Goal: Information Seeking & Learning: Find specific page/section

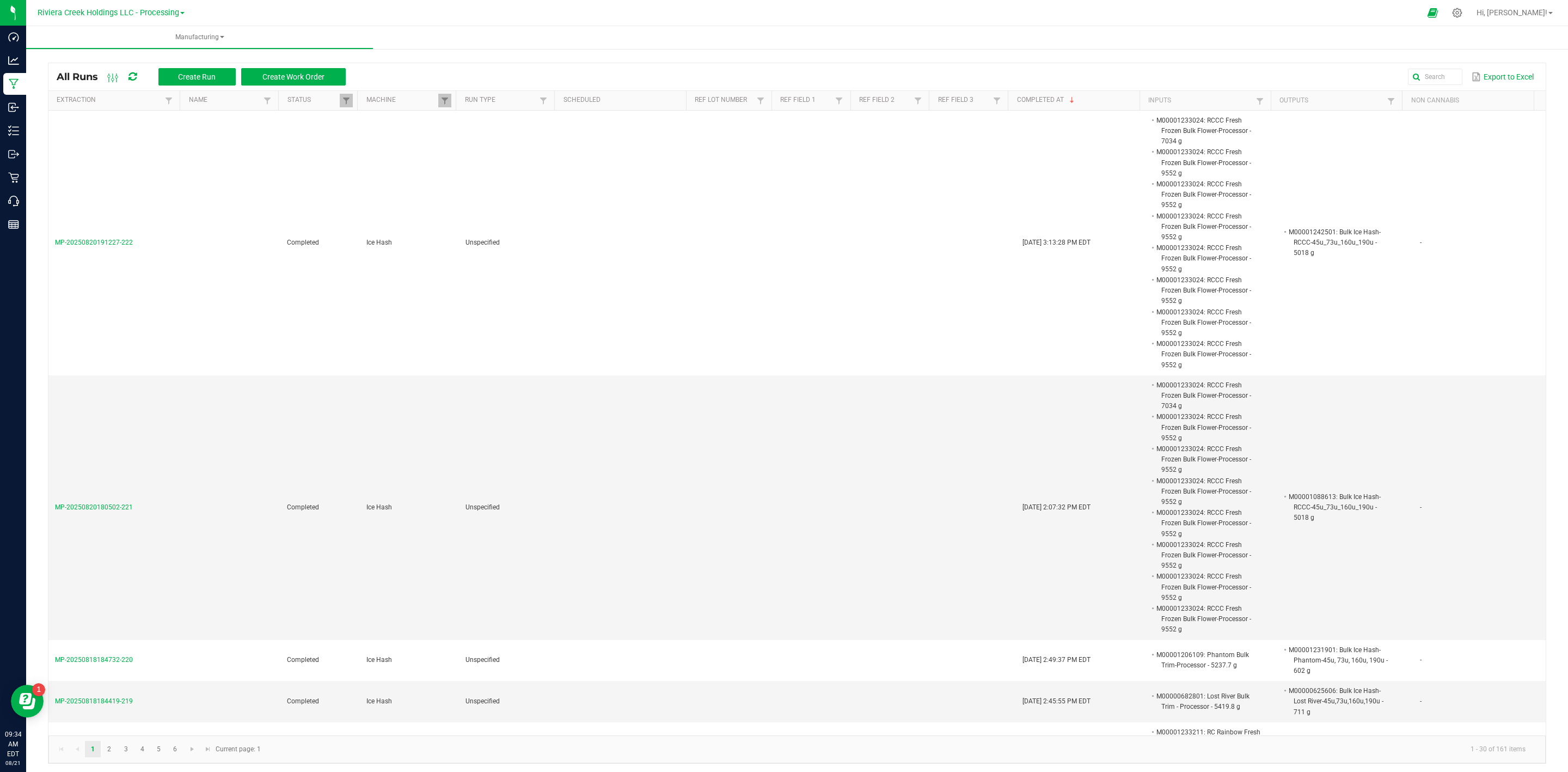
scroll to position [1798, 0]
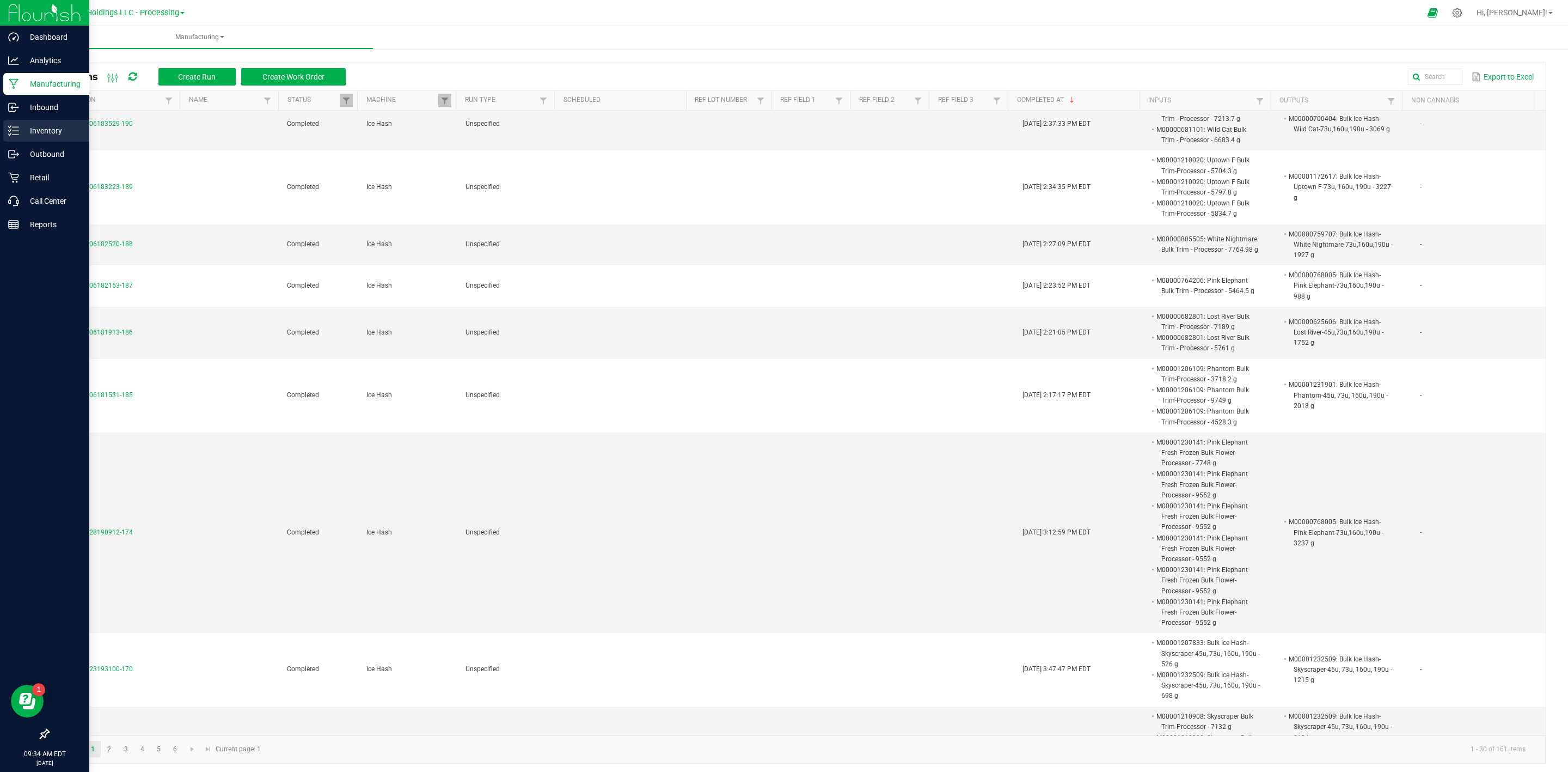
click at [23, 124] on p "Inventory" at bounding box center [51, 131] width 65 height 13
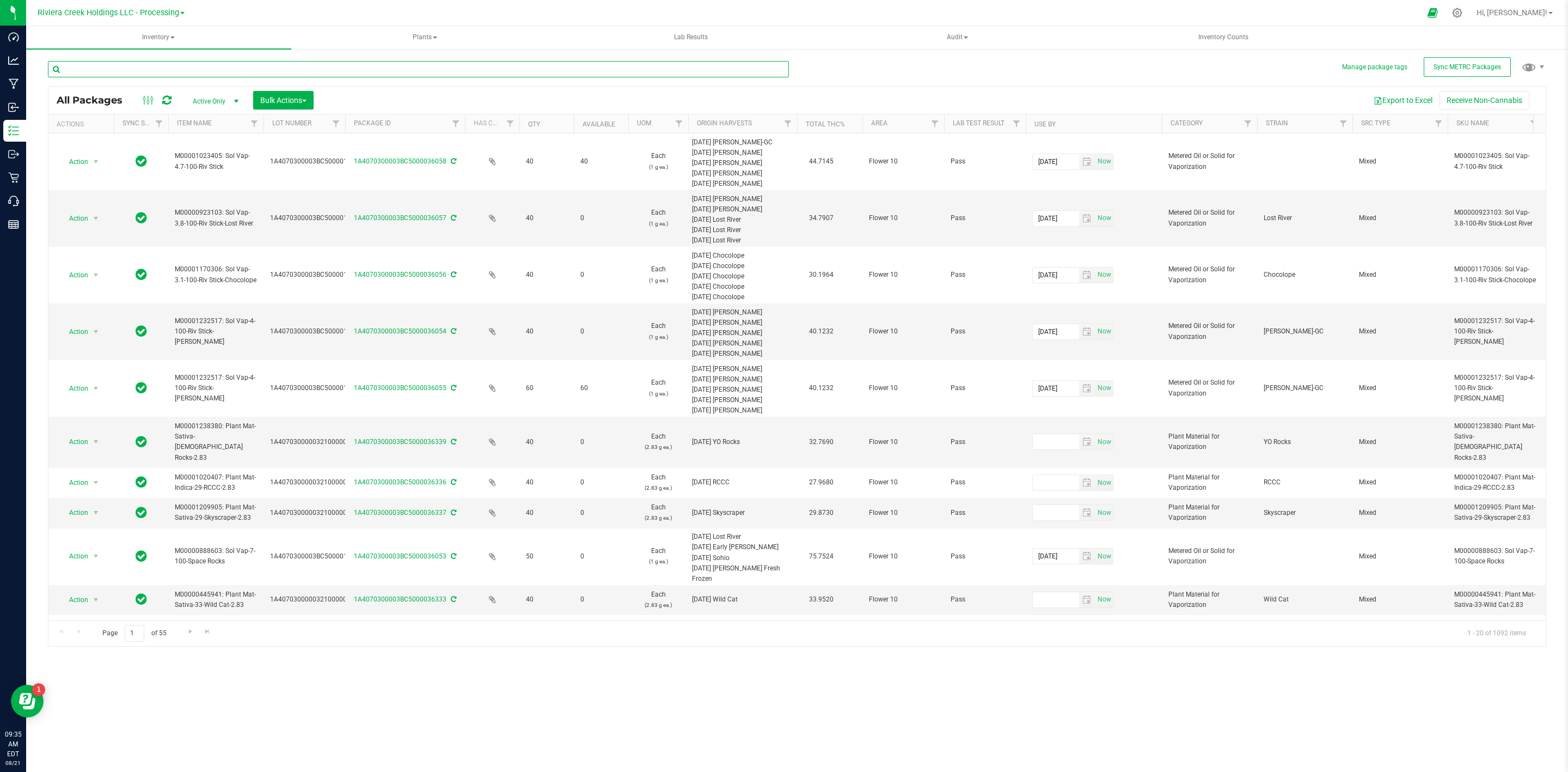
click at [117, 61] on input "text" at bounding box center [418, 69] width 741 height 16
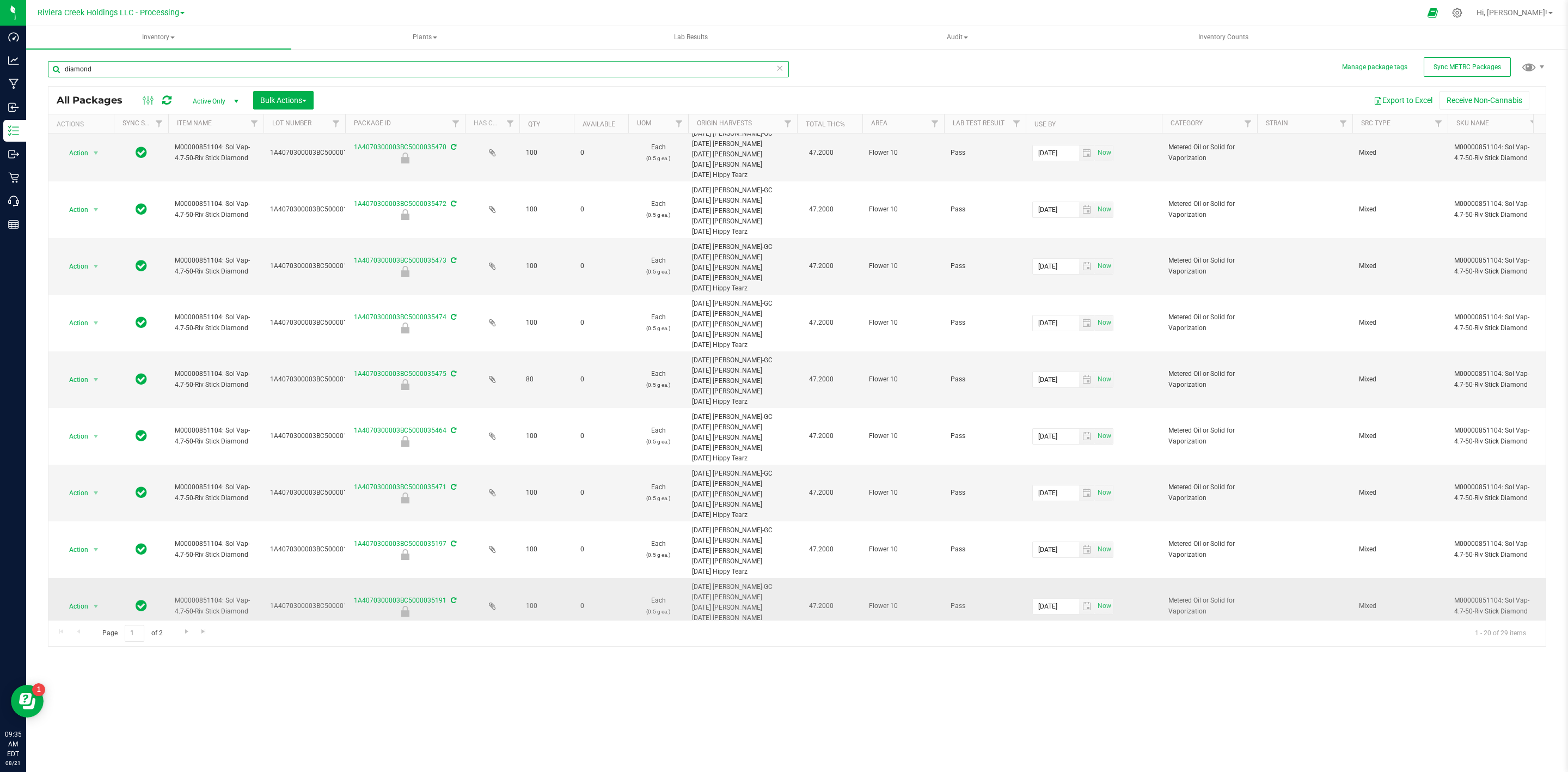
scroll to position [663, 0]
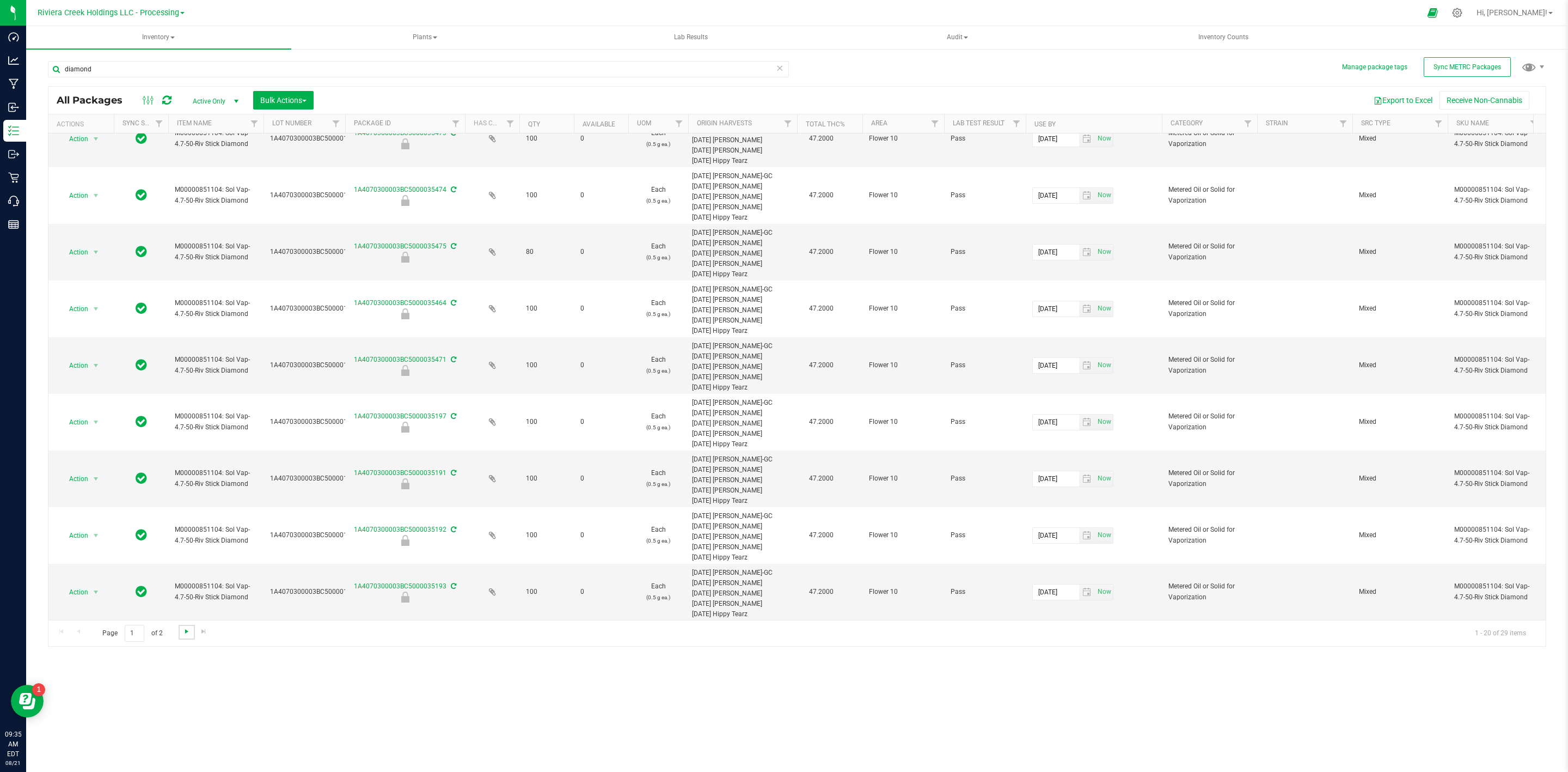
click at [188, 636] on span "Go to the next page" at bounding box center [187, 631] width 9 height 9
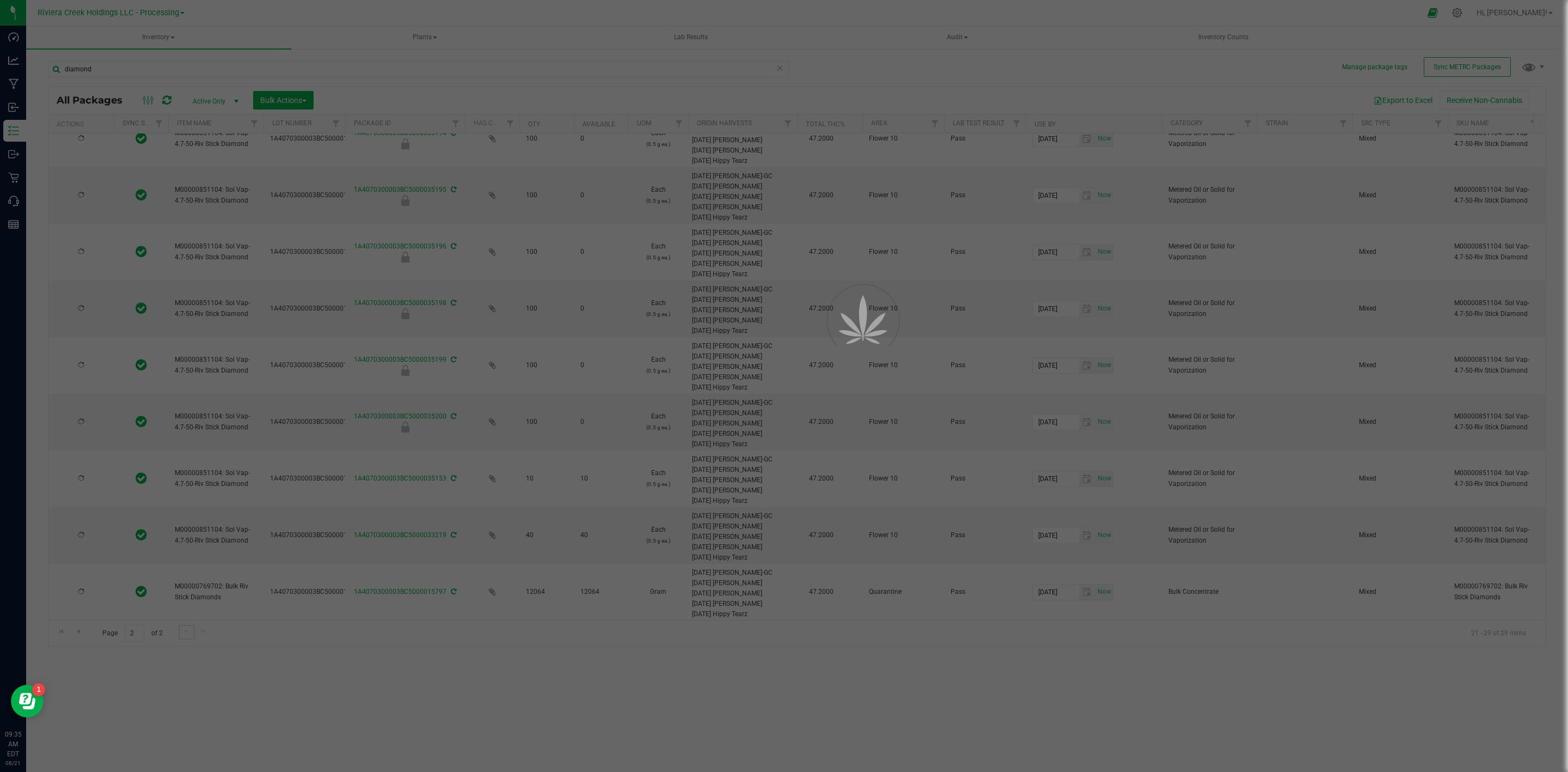
scroll to position [0, 0]
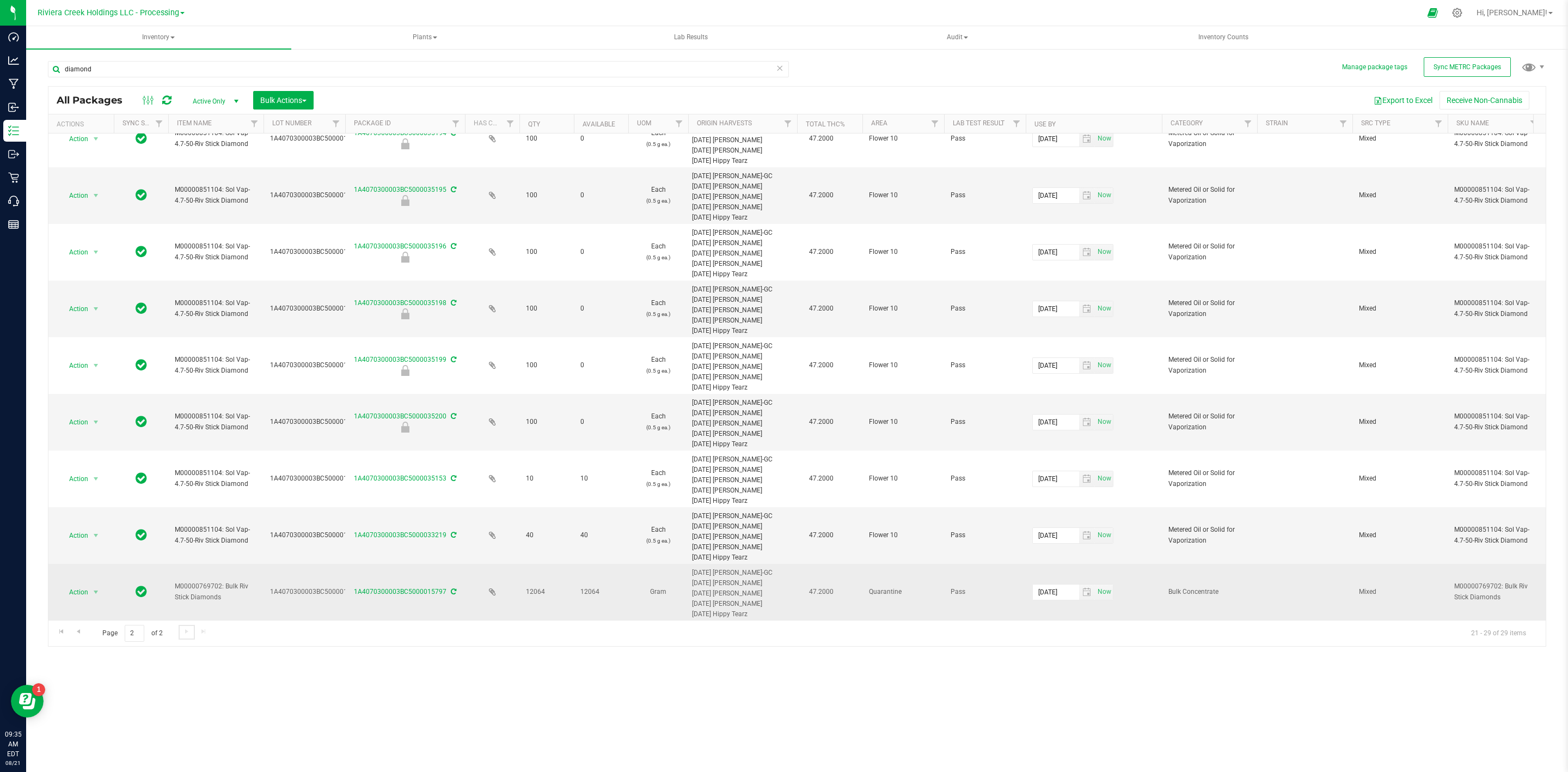
scroll to position [37, 0]
drag, startPoint x: 229, startPoint y: 591, endPoint x: 158, endPoint y: 569, distance: 74.3
click at [223, 598] on td "M00000769702: Bulk Riv Stick Diamonds" at bounding box center [216, 591] width 95 height 56
drag, startPoint x: 199, startPoint y: 583, endPoint x: 161, endPoint y: 569, distance: 40.5
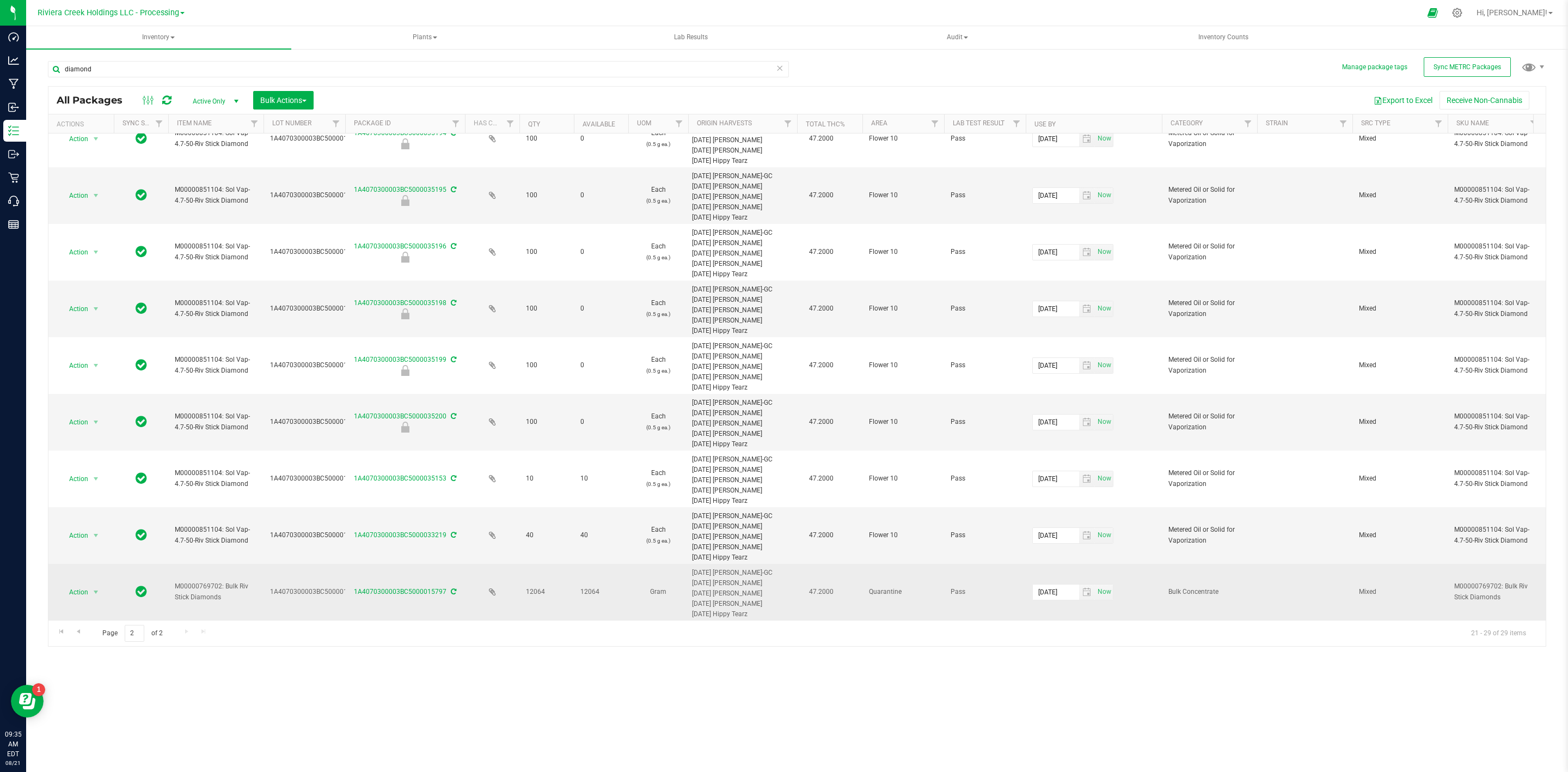
click at [217, 589] on span "M00000769702: Bulk Riv Stick Diamonds" at bounding box center [216, 591] width 82 height 21
drag, startPoint x: 170, startPoint y: 569, endPoint x: 208, endPoint y: 583, distance: 40.5
click at [218, 584] on span "M00000769702: Bulk Riv Stick Diamonds" at bounding box center [216, 591] width 82 height 21
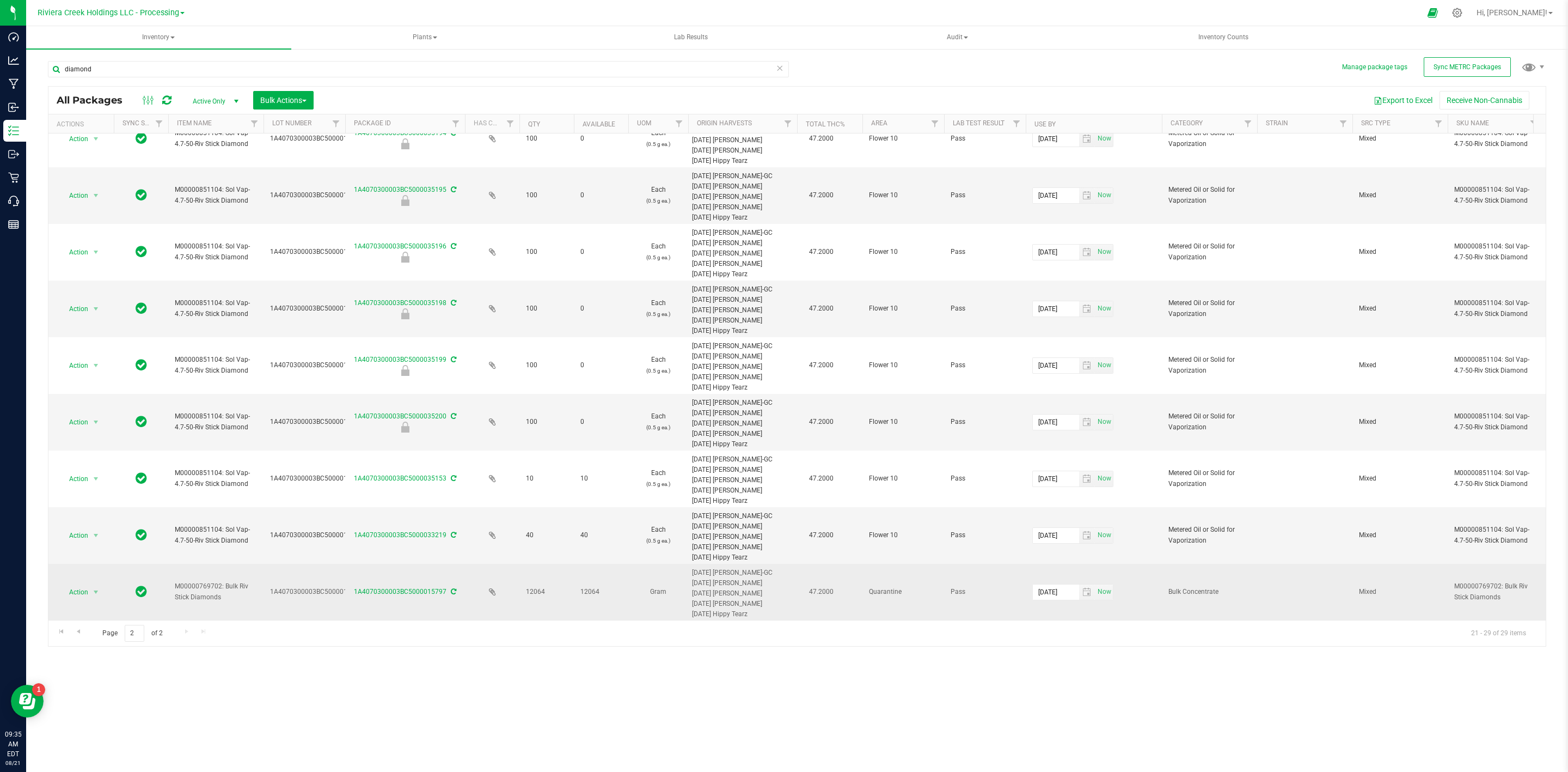
drag, startPoint x: 237, startPoint y: 590, endPoint x: 149, endPoint y: 558, distance: 93.6
click at [206, 583] on span "M00000769702: Bulk Riv Stick Diamonds" at bounding box center [216, 591] width 82 height 21
drag, startPoint x: 229, startPoint y: 587, endPoint x: 139, endPoint y: 561, distance: 93.7
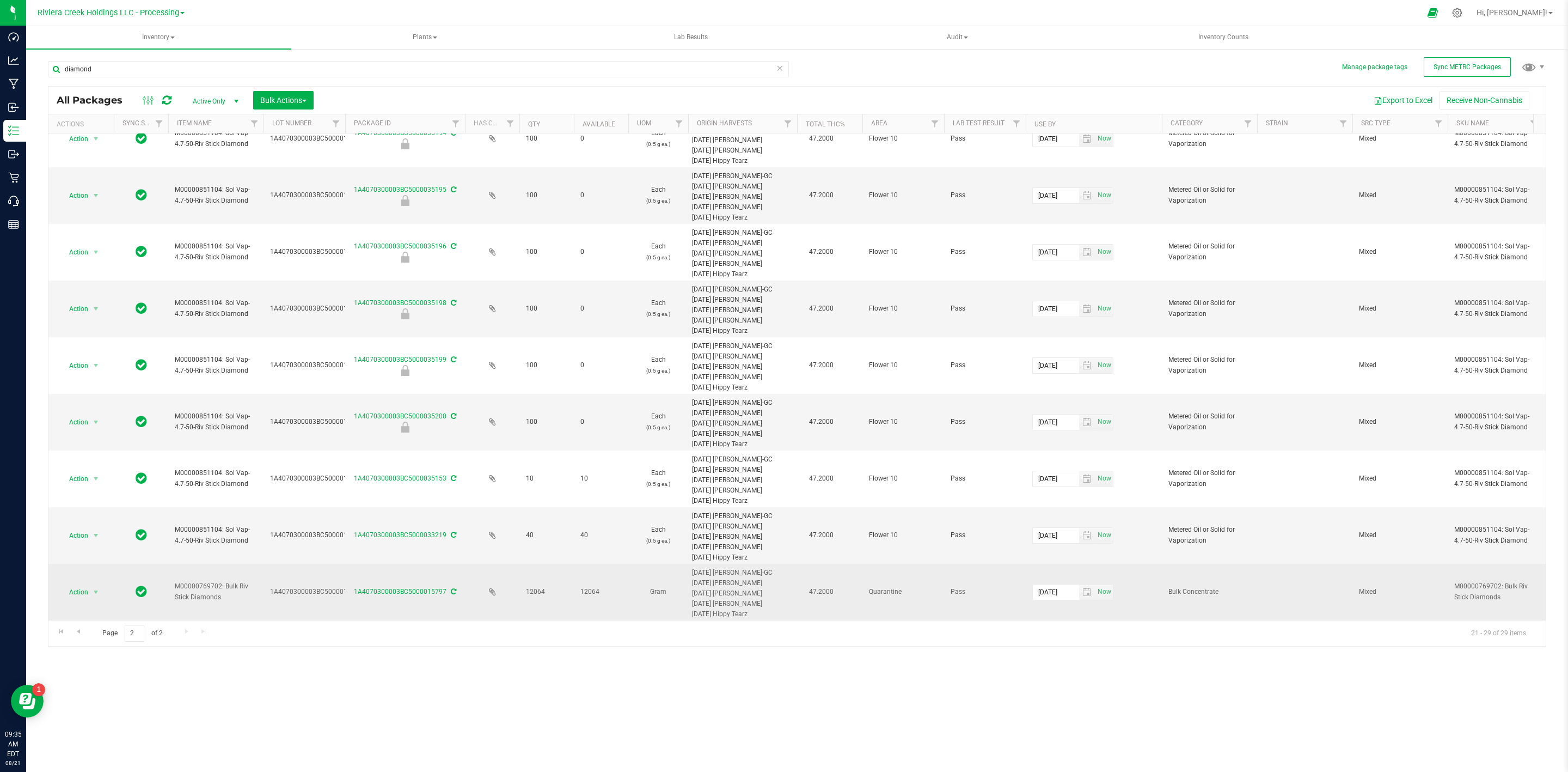
click at [209, 587] on span "M00000769702: Bulk Riv Stick Diamonds" at bounding box center [216, 591] width 82 height 21
drag, startPoint x: 159, startPoint y: 567, endPoint x: 194, endPoint y: 585, distance: 39.4
click at [234, 595] on td "M00000769702: Bulk Riv Stick Diamonds" at bounding box center [216, 591] width 95 height 56
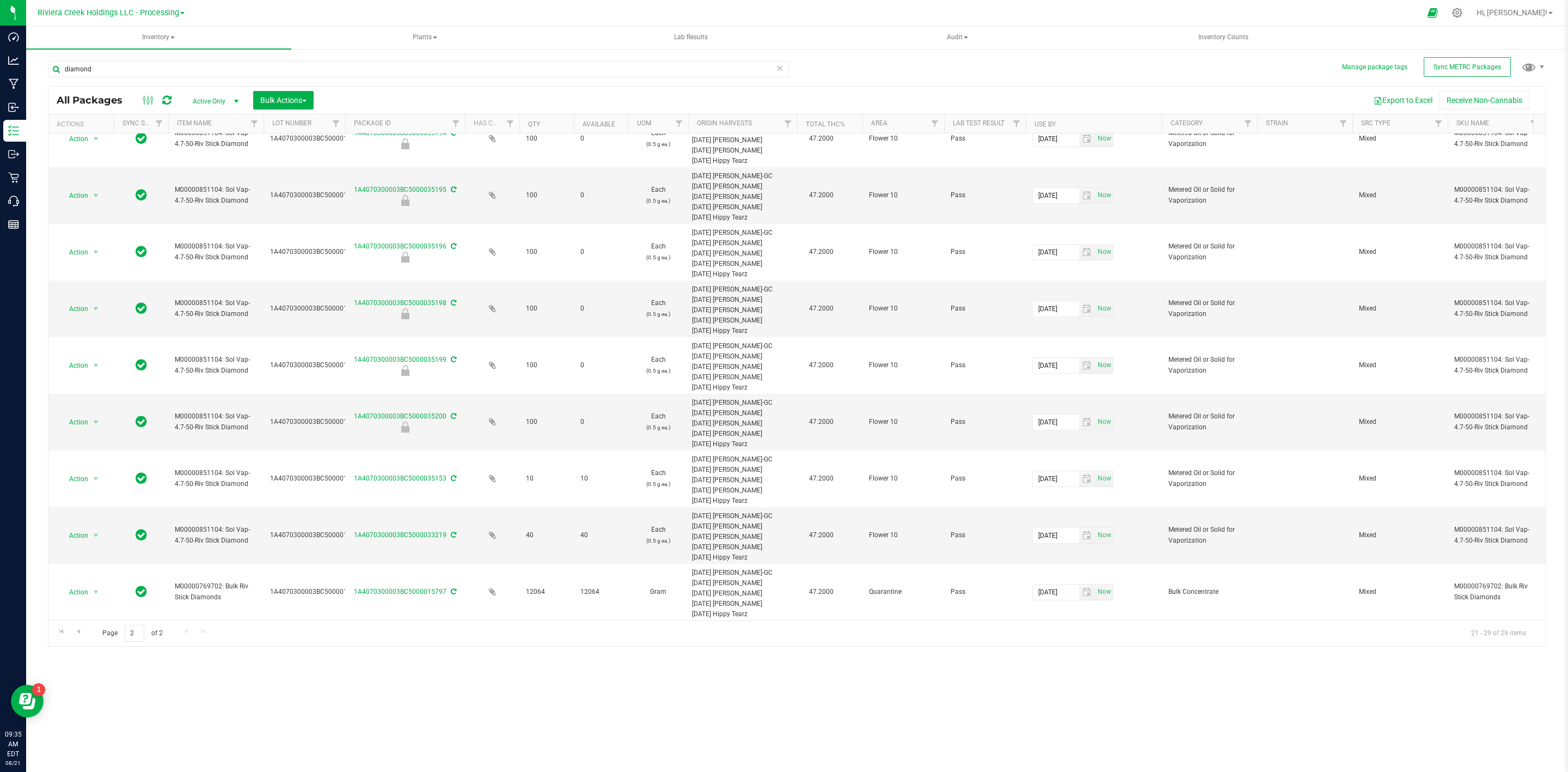
click at [350, 97] on div "Export to Excel Receive Non-Cannabis" at bounding box center [930, 100] width 1216 height 18
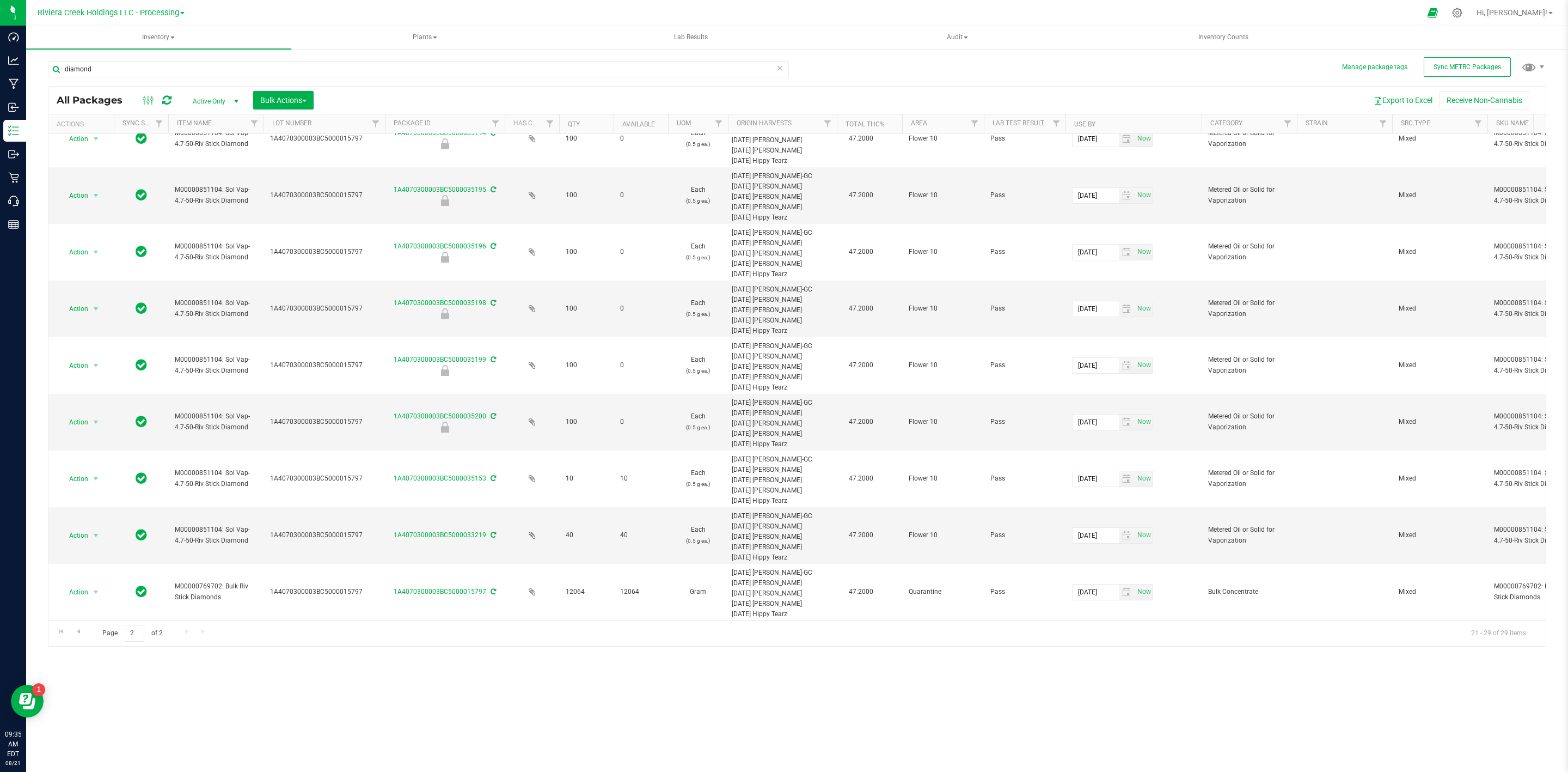
drag, startPoint x: 343, startPoint y: 124, endPoint x: 386, endPoint y: 129, distance: 43.3
click at [386, 129] on div "Actions Sync Status Item Name Lot Number Package ID Has COA Qty Available UOM O…" at bounding box center [791, 123] width 1485 height 18
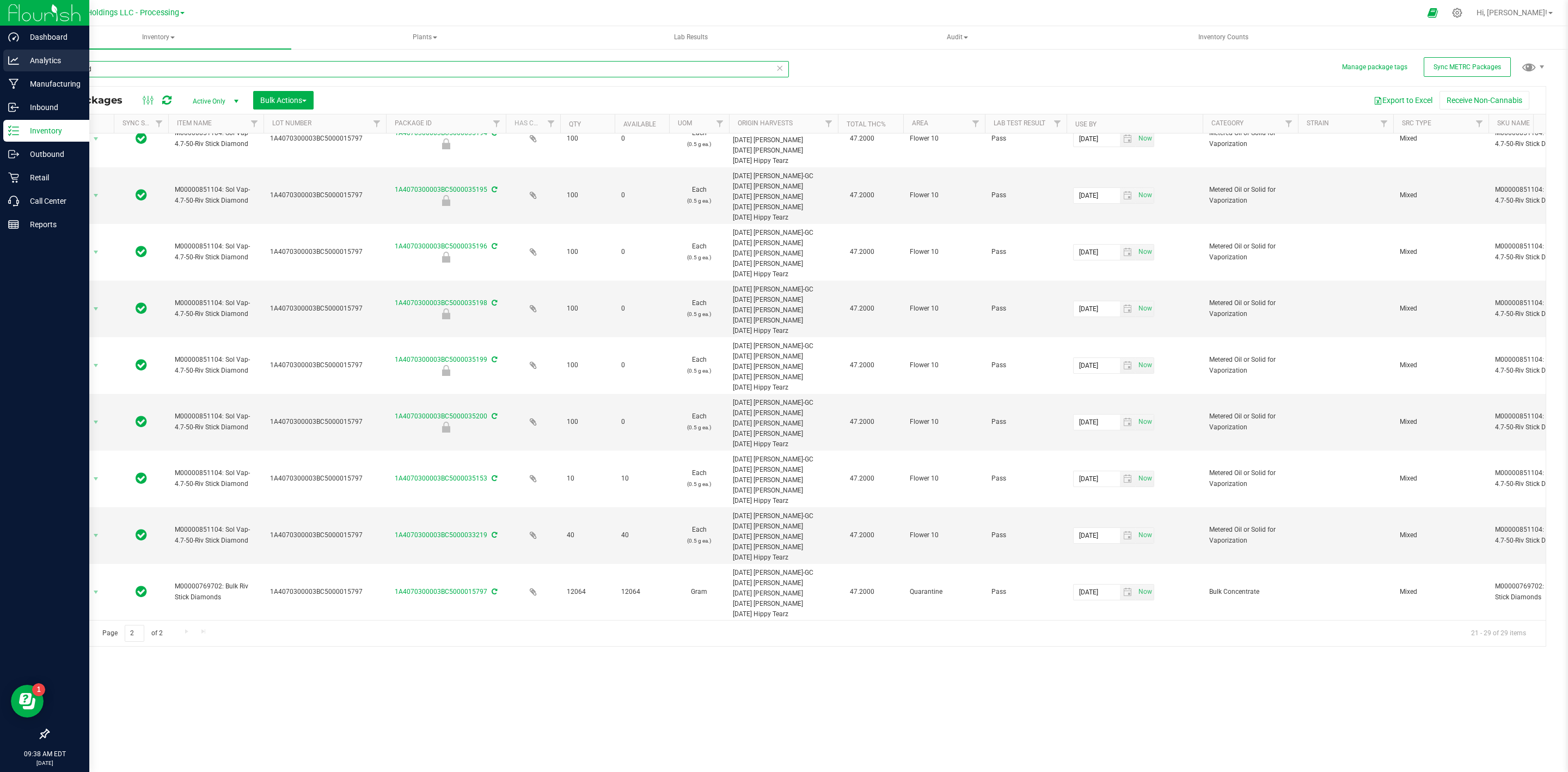
drag, startPoint x: 122, startPoint y: 65, endPoint x: 8, endPoint y: 66, distance: 114.0
click at [13, 65] on div "Dashboard Analytics Manufacturing Inbound Inventory Outbound Retail Call Center…" at bounding box center [784, 386] width 1568 height 772
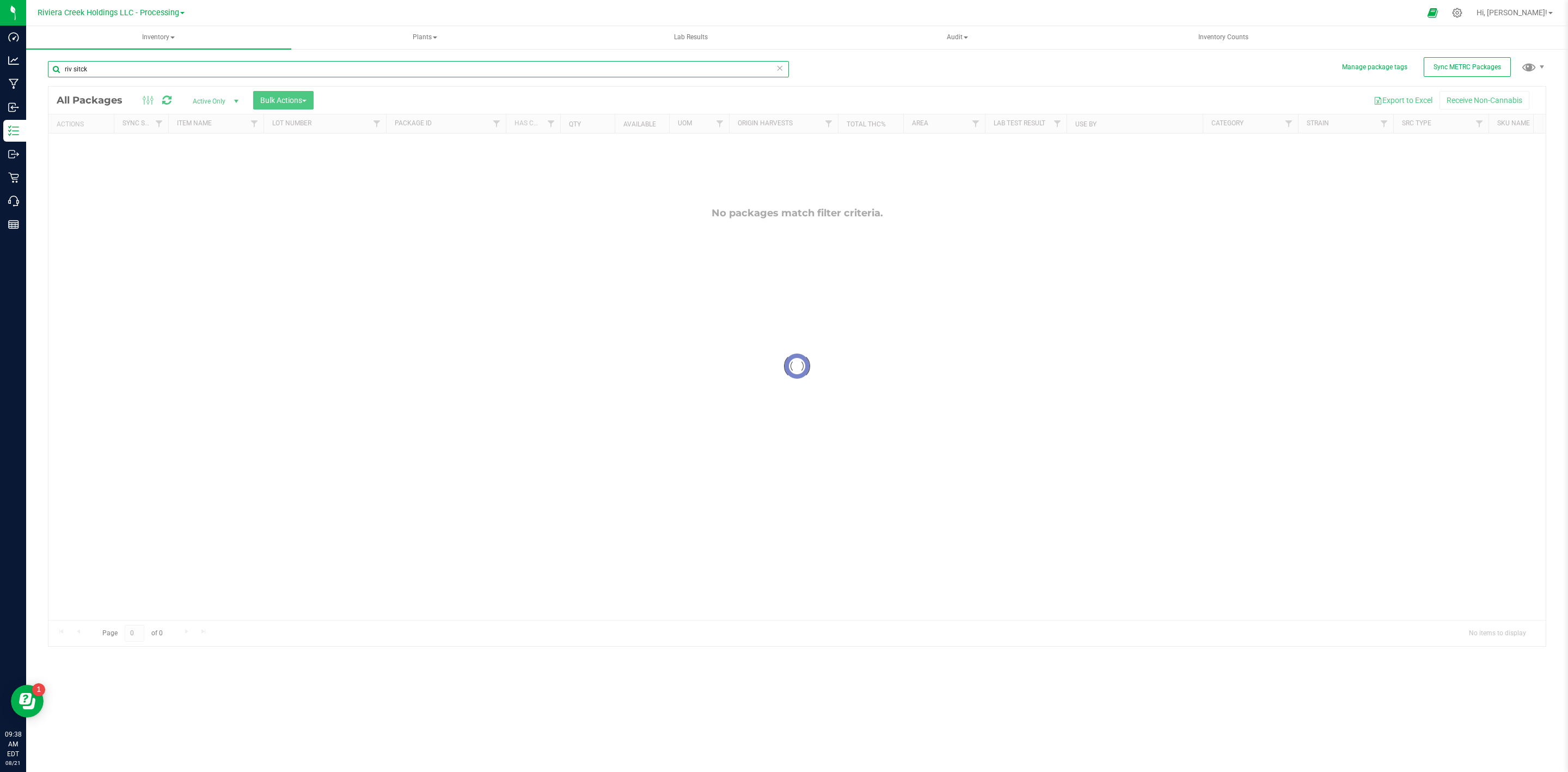
type input "riv sitck"
click at [1289, 122] on div at bounding box center [796, 366] width 1497 height 559
click at [1289, 122] on span "Filter" at bounding box center [1289, 124] width 9 height 9
click at [1315, 197] on span "Bulk Concentrate" at bounding box center [1327, 200] width 50 height 7
click at [1298, 197] on input "Bulk Concentrate" at bounding box center [1294, 200] width 7 height 7
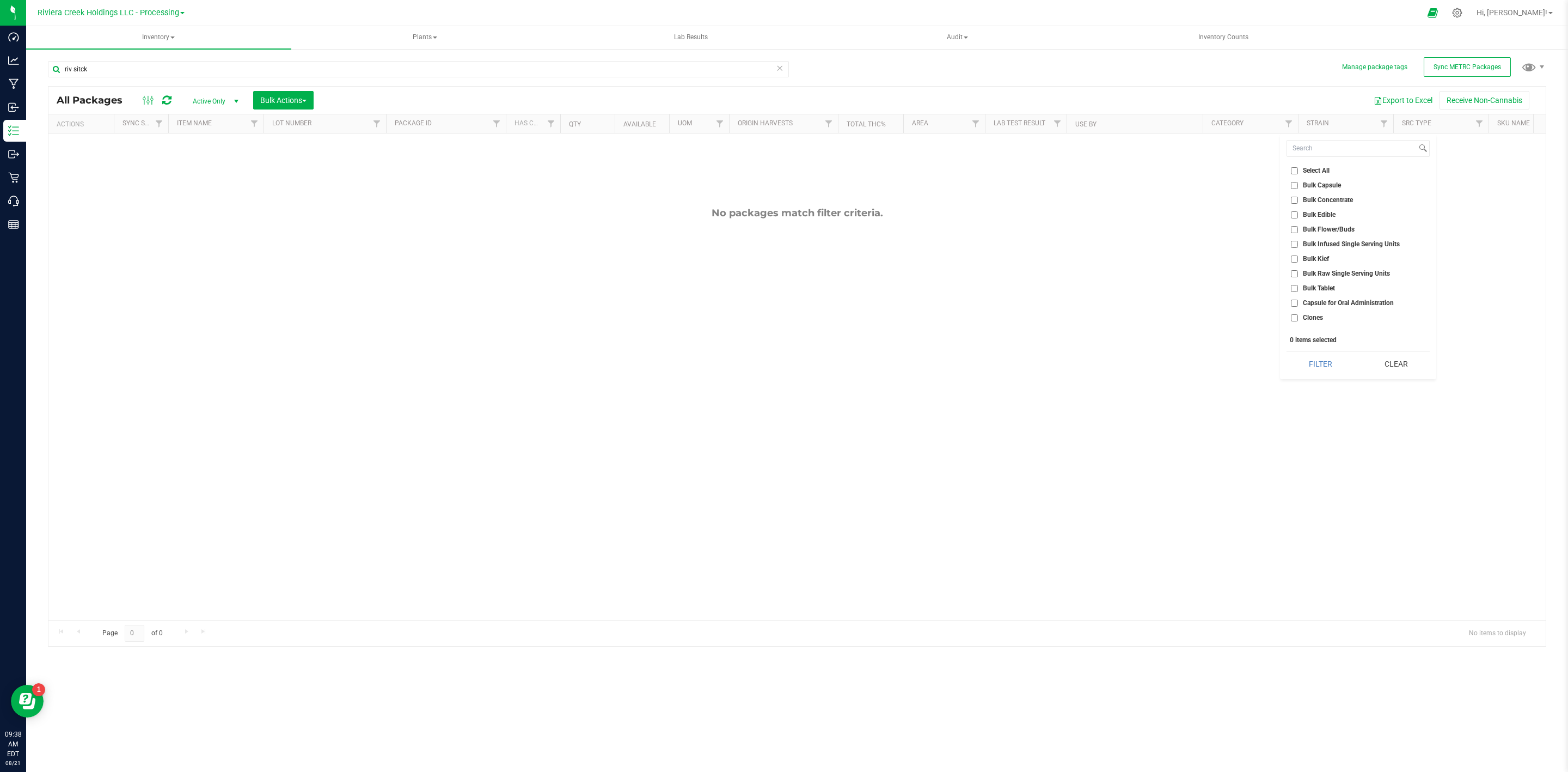
checkbox input "true"
click at [1312, 366] on button "Filter" at bounding box center [1320, 364] width 67 height 24
click at [1289, 125] on span "Filter" at bounding box center [1289, 124] width 9 height 9
click at [1313, 368] on button "Filter" at bounding box center [1320, 364] width 67 height 24
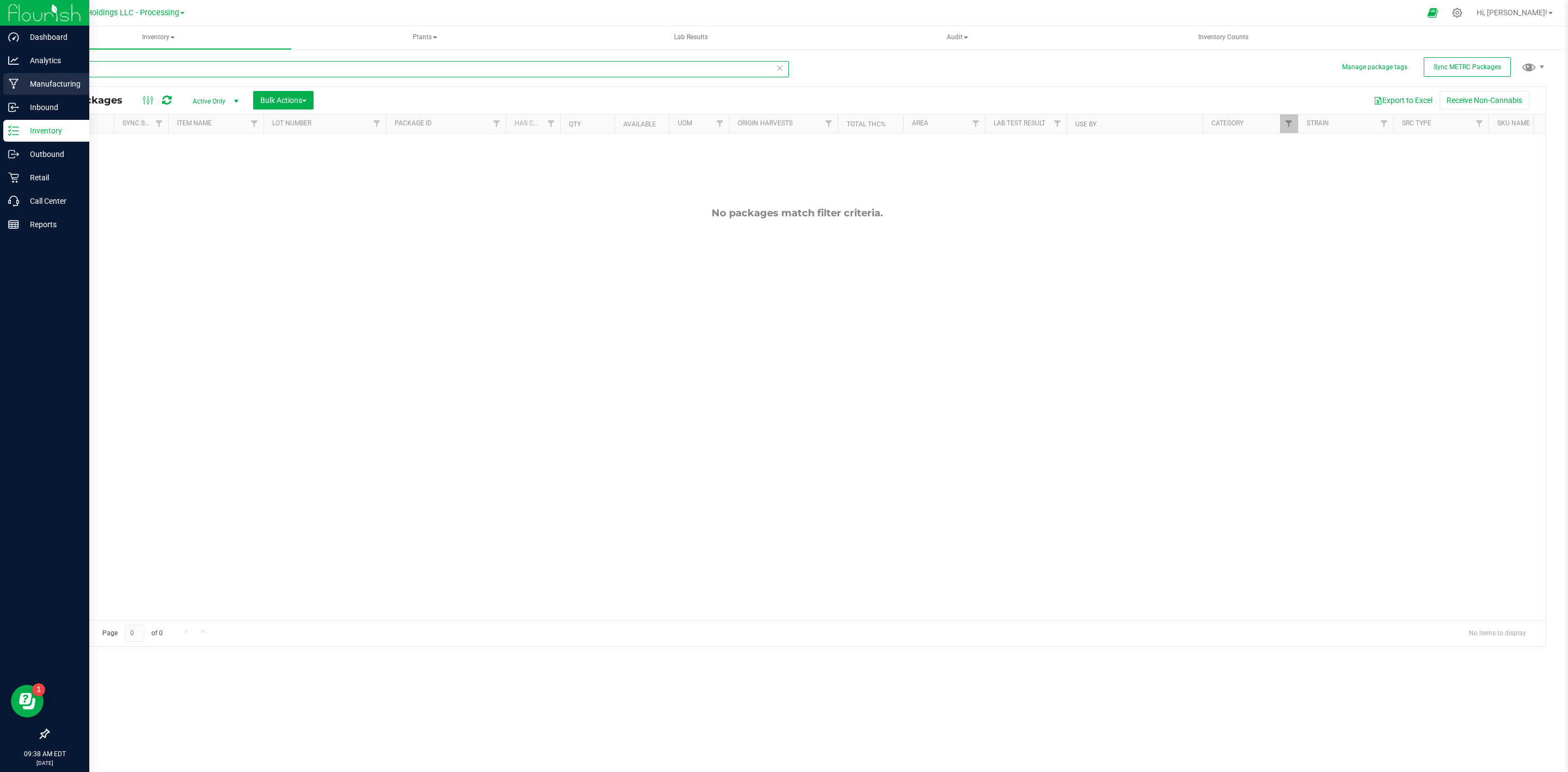
drag, startPoint x: 117, startPoint y: 70, endPoint x: 21, endPoint y: 81, distance: 96.6
click at [21, 81] on div "Dashboard Analytics Manufacturing Inbound Inventory Outbound Retail Call Center…" at bounding box center [784, 386] width 1568 height 772
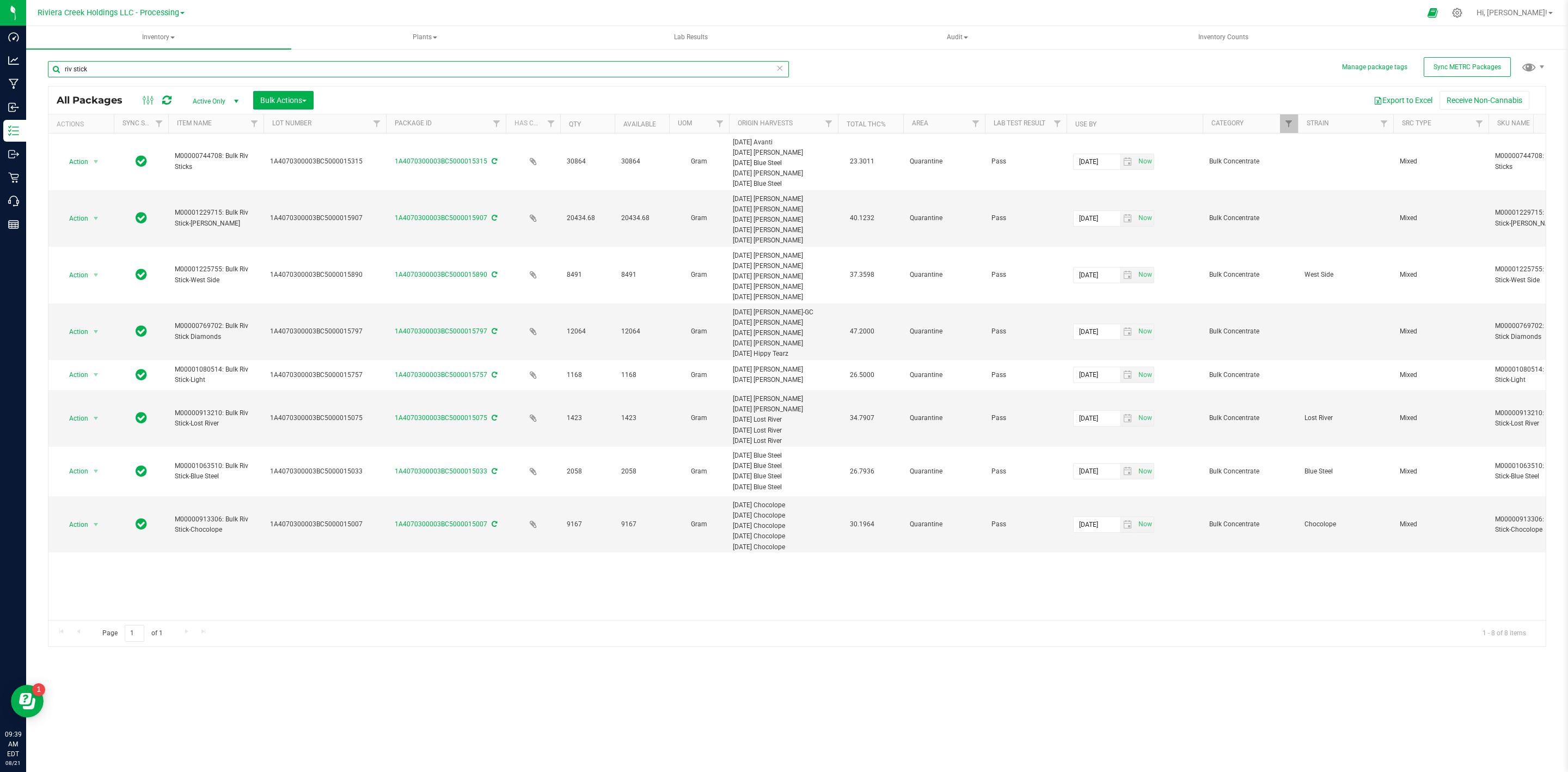
type input "riv stick"
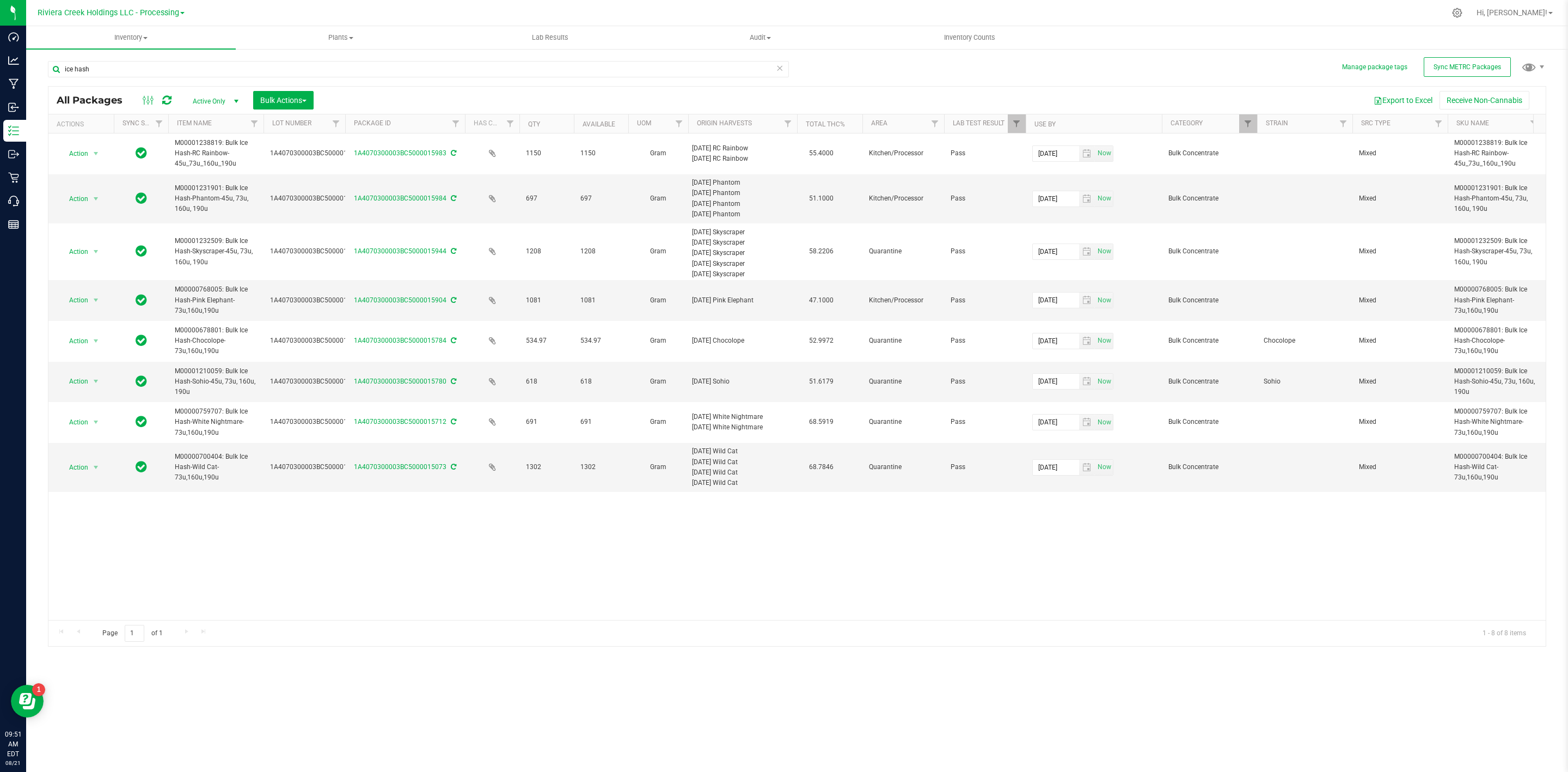
click at [734, 564] on div "Action Action Adjust qty Create package Edit attributes Global inventory Locate…" at bounding box center [796, 376] width 1497 height 487
